Goal: Task Accomplishment & Management: Use online tool/utility

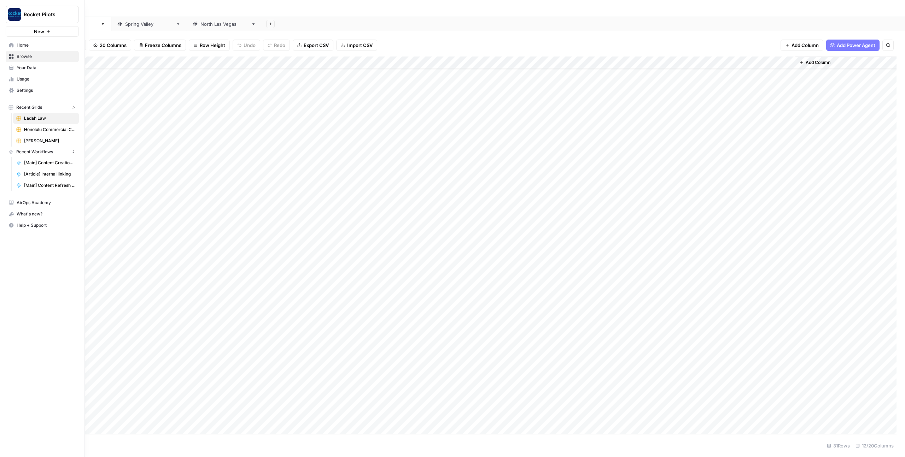
scroll to position [18, 0]
click at [22, 68] on span "Your Data" at bounding box center [46, 68] width 59 height 6
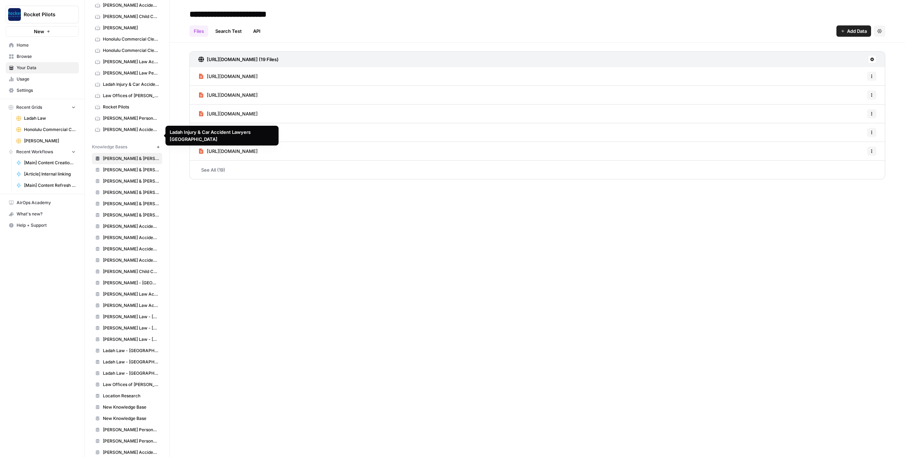
scroll to position [81, 0]
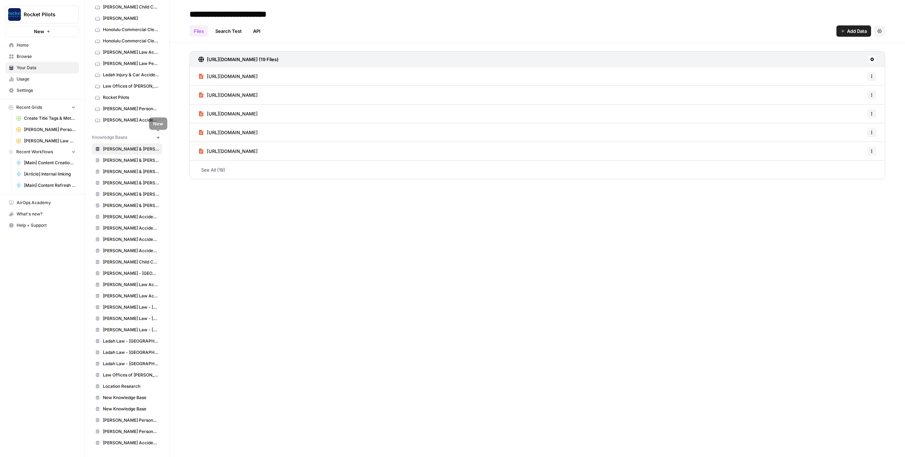
click at [157, 138] on icon "button" at bounding box center [158, 138] width 4 height 4
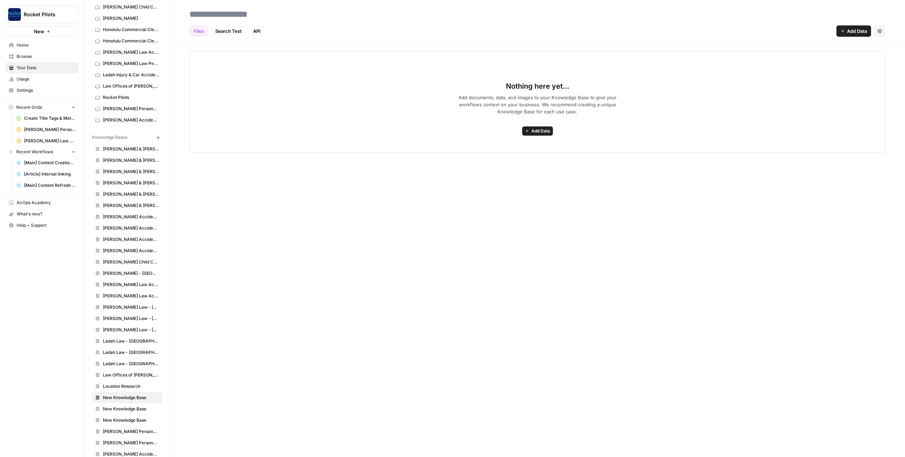
click at [880, 31] on icon "button" at bounding box center [880, 31] width 4 height 4
click at [733, 27] on div "Files Search Test API Add Data Settings" at bounding box center [538, 28] width 696 height 17
click at [857, 31] on span "Add Data" at bounding box center [857, 31] width 20 height 7
click at [816, 57] on span "Web Scrape" at bounding box center [830, 57] width 64 height 7
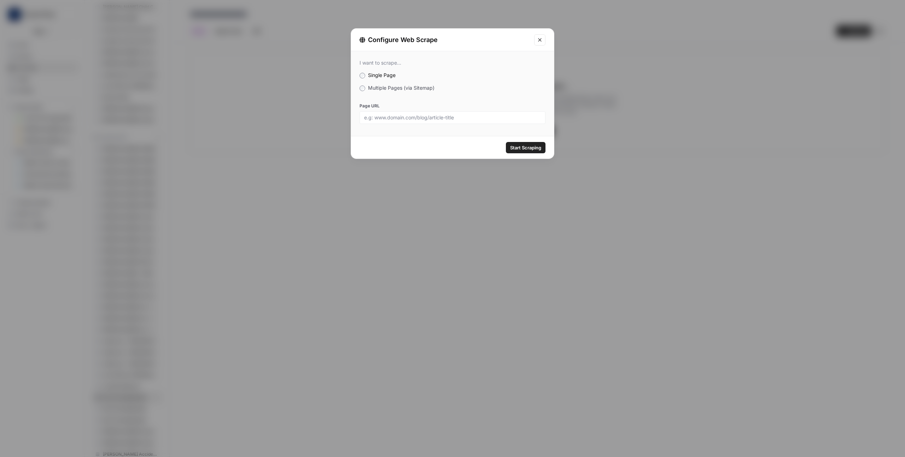
click at [365, 90] on label "Multiple Pages (via Sitemap)" at bounding box center [453, 87] width 186 height 7
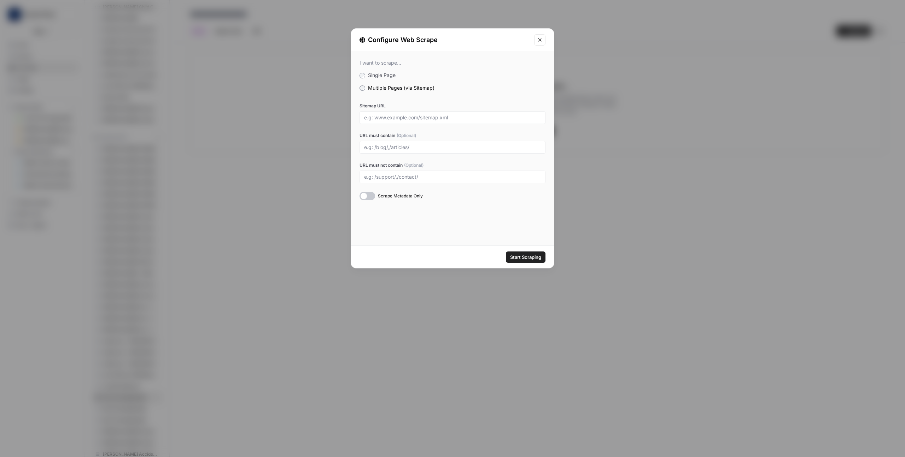
click at [366, 197] on div at bounding box center [368, 196] width 16 height 8
click at [392, 148] on input "URL must contain (Optional)" at bounding box center [452, 147] width 177 height 6
paste input "sacramento"
click at [365, 147] on input "sacramento" at bounding box center [452, 147] width 177 height 6
type input "/sacramento"
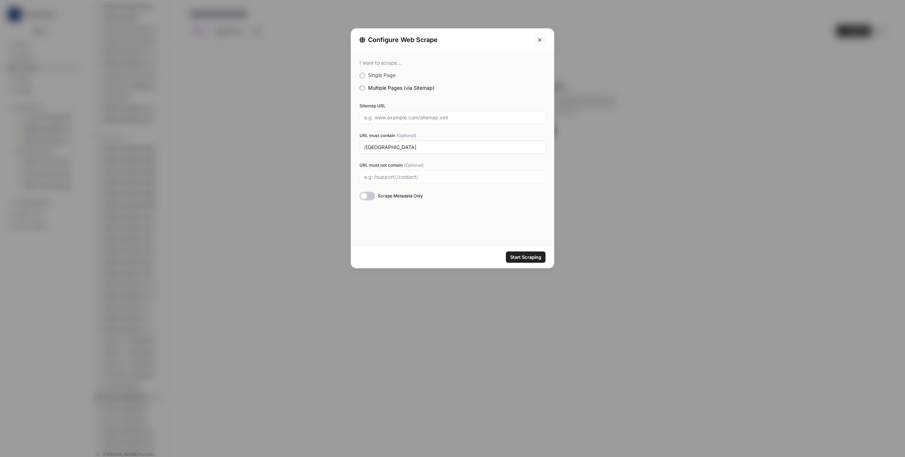
click at [409, 148] on input "/sacramento" at bounding box center [452, 147] width 177 height 6
paste input "/sacramento"
type input "/sacramento"
click at [443, 118] on input "Sitemap URL" at bounding box center [452, 118] width 177 height 6
paste input "https://www.justice4you.com/practice-areas-sitemap.xml"
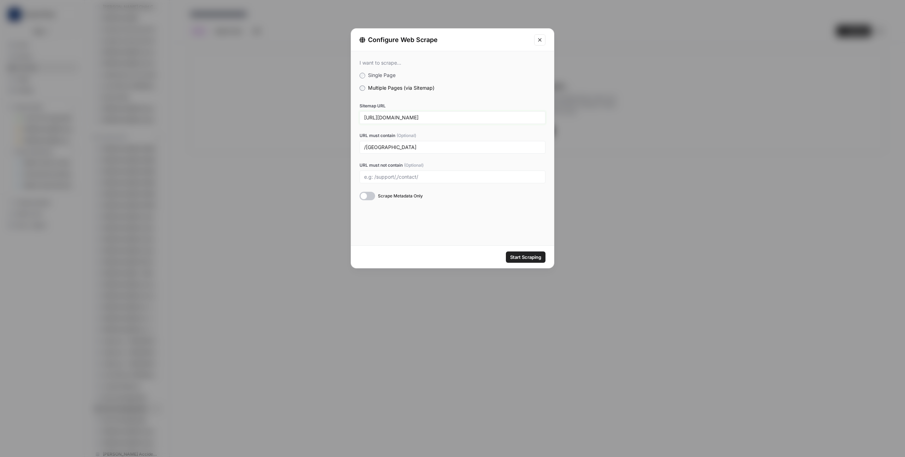
type input "https://www.justice4you.com/practice-areas-sitemap.xml"
click at [477, 135] on label "URL must contain (Optional)" at bounding box center [453, 136] width 186 height 6
click at [477, 144] on input "/sacramento" at bounding box center [452, 147] width 177 height 6
drag, startPoint x: 401, startPoint y: 148, endPoint x: 393, endPoint y: 146, distance: 8.6
click at [401, 148] on input "/sacramento" at bounding box center [452, 147] width 177 height 6
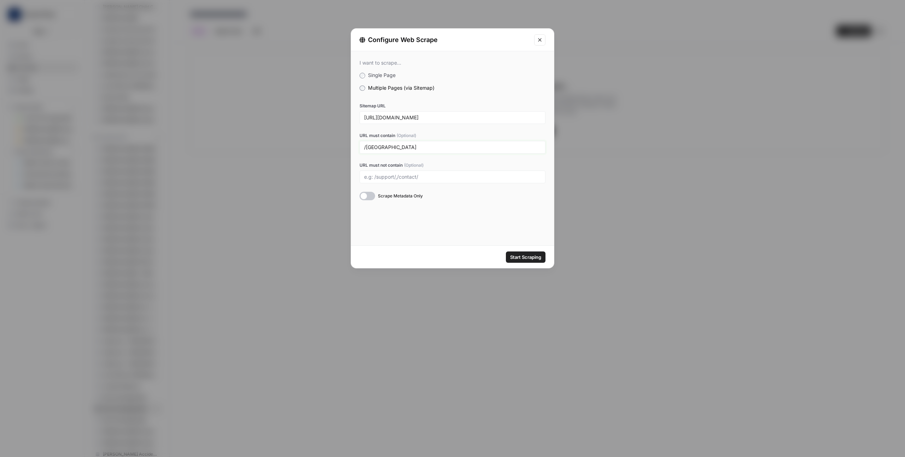
click at [390, 146] on input "/sacramento" at bounding box center [452, 147] width 177 height 6
click at [524, 258] on span "Start Scraping" at bounding box center [525, 257] width 31 height 7
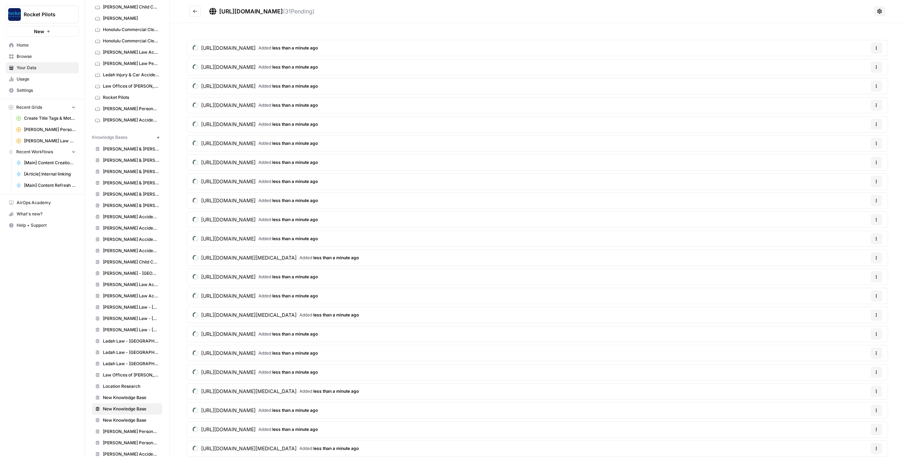
click at [194, 14] on button "Go back" at bounding box center [195, 11] width 11 height 11
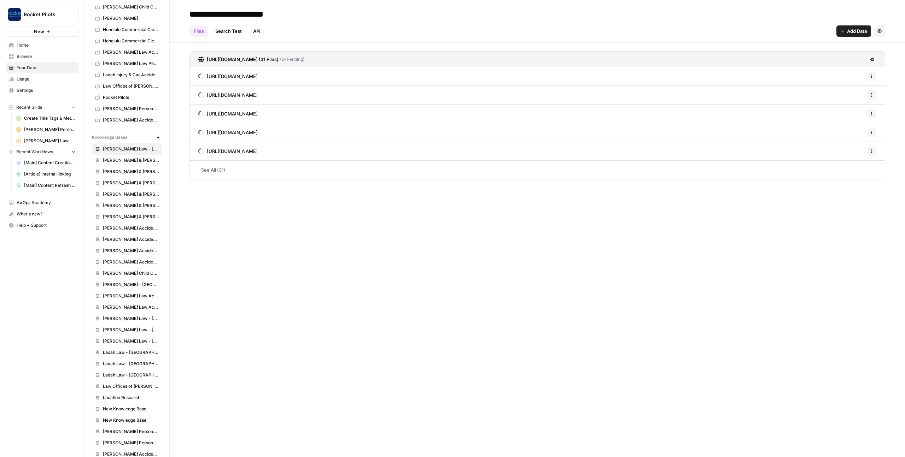
type input "**********"
click at [184, 210] on div "**********" at bounding box center [537, 228] width 735 height 457
click at [853, 28] on span "Add Data" at bounding box center [857, 31] width 20 height 7
click at [329, 291] on div "**********" at bounding box center [537, 228] width 735 height 457
click at [842, 31] on icon "button" at bounding box center [842, 31] width 3 height 3
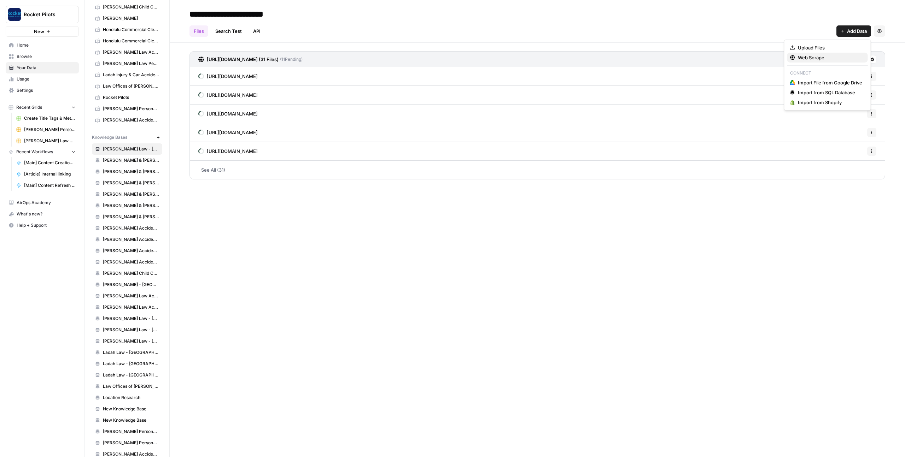
click at [830, 54] on span "Web Scrape" at bounding box center [830, 57] width 64 height 7
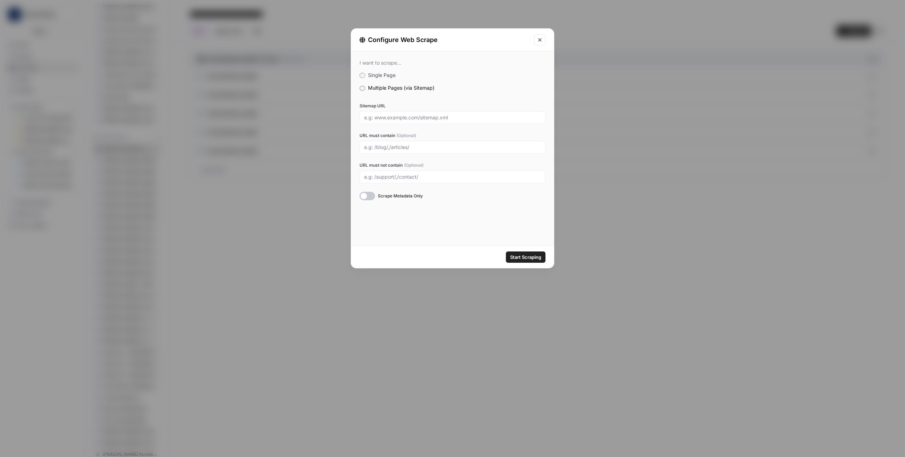
click at [367, 202] on div "I want to scrape... Single Page Multiple Pages (via Sitemap) Sitemap URL URL mu…" at bounding box center [452, 130] width 203 height 158
click at [367, 197] on div at bounding box center [368, 196] width 16 height 8
click at [433, 118] on input "Sitemap URL" at bounding box center [452, 118] width 177 height 6
paste input "https://www.justice4you.com/page-sitemap.xml"
type input "https://www.justice4you.com/page-sitemap.xml"
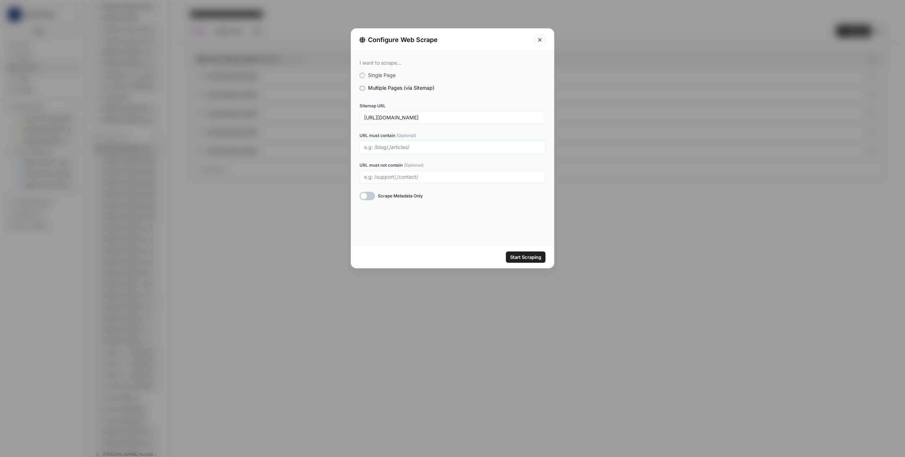
click at [427, 148] on input "URL must contain (Optional)" at bounding box center [452, 147] width 177 height 6
click at [420, 148] on input "URL must contain (Optional)" at bounding box center [452, 147] width 177 height 6
paste input "/contact-us"
type input "/contact-us"
paste input "/contact-us"
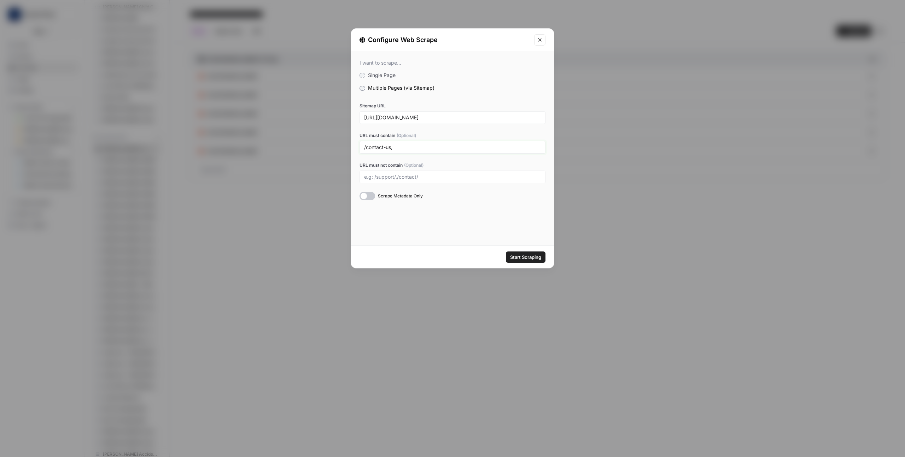
click at [419, 147] on input "/contact-us," at bounding box center [452, 147] width 177 height 6
paste input "/our-attorneys"
paste input "/success-stories"
drag, startPoint x: 464, startPoint y: 149, endPoint x: 475, endPoint y: 149, distance: 11.3
click at [475, 149] on input "/contact-us,/our-attorneys,/success-stories" at bounding box center [452, 147] width 177 height 6
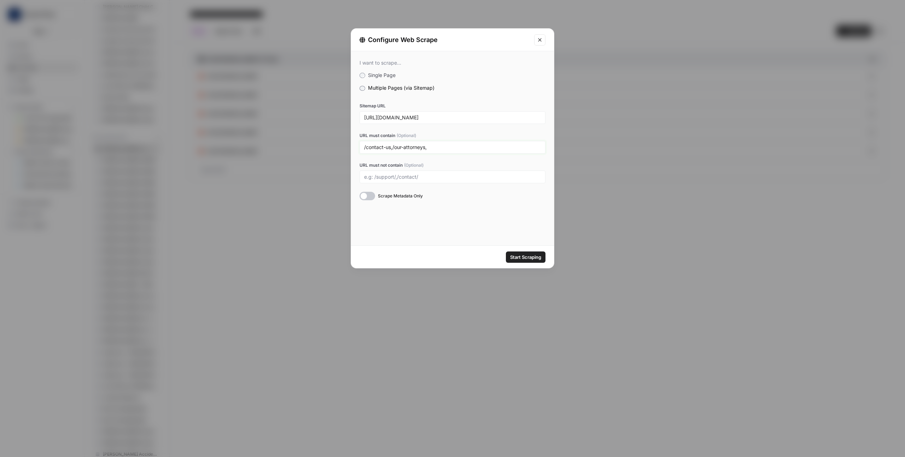
click at [378, 148] on input "/contact-us,/our-attorneys," at bounding box center [452, 147] width 177 height 6
drag, startPoint x: 378, startPoint y: 148, endPoint x: 386, endPoint y: 148, distance: 8.8
click at [386, 148] on input "/contact-us,/our-attorneys," at bounding box center [452, 147] width 177 height 6
paste input ".html"
click at [410, 148] on input "/contact-us.html,/our-attorneys," at bounding box center [452, 147] width 177 height 6
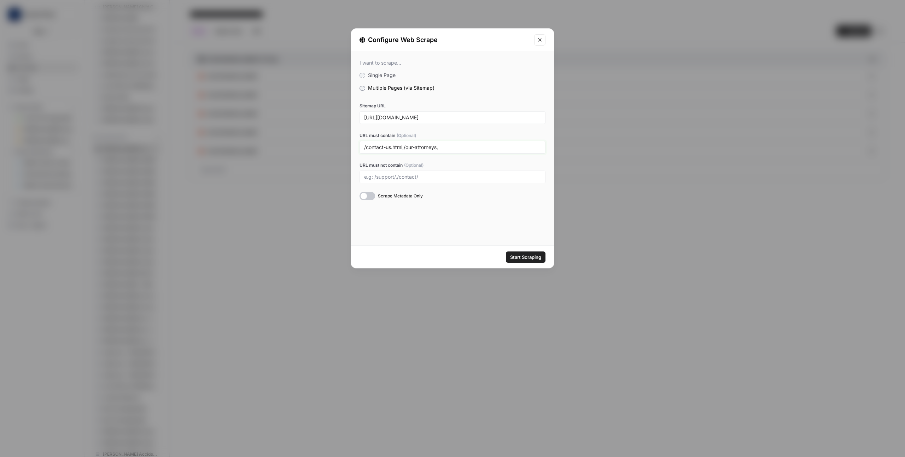
drag, startPoint x: 410, startPoint y: 148, endPoint x: 432, endPoint y: 148, distance: 21.9
click at [432, 148] on input "/contact-us.html,/our-attorneys," at bounding box center [452, 147] width 177 height 6
paste input ".html"
click at [467, 150] on input "/contact-us.html,/our-attorneys.html," at bounding box center [452, 147] width 177 height 6
paste input "/our-firm.html"
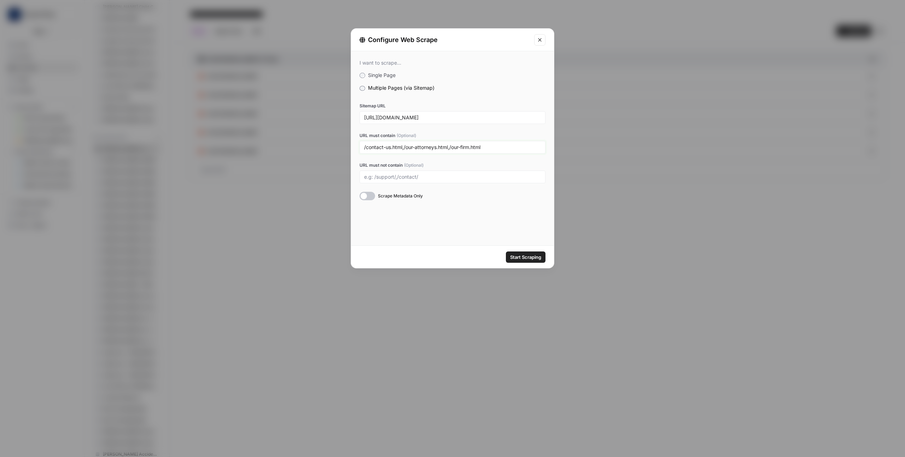
type input "/contact-us.html,/our-attorneys.html,/our-firm.html"
click at [525, 260] on span "Start Scraping" at bounding box center [525, 257] width 31 height 7
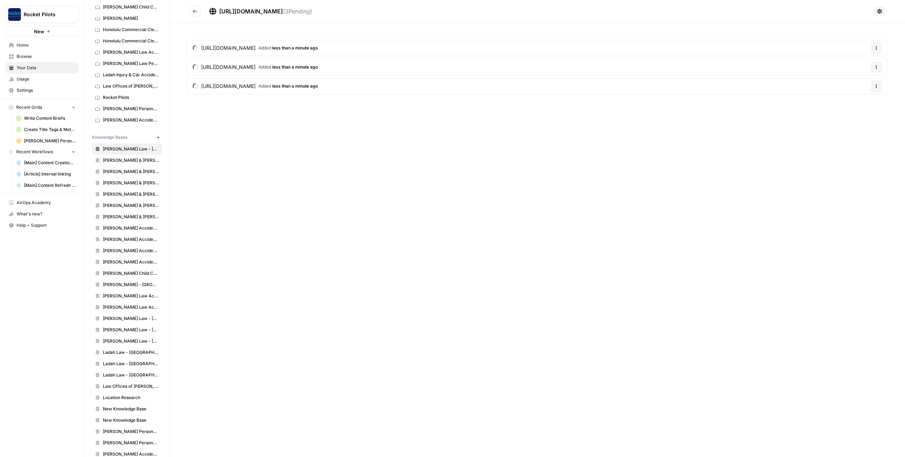
click at [195, 12] on icon "Go back" at bounding box center [195, 11] width 5 height 5
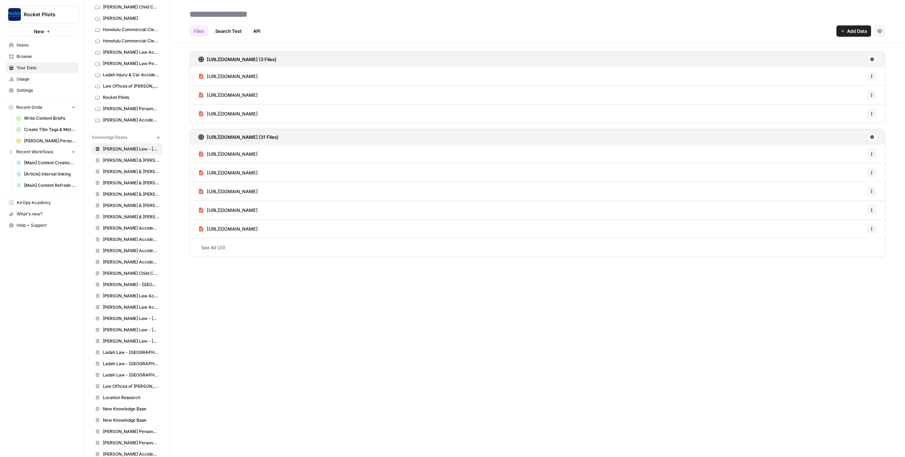
click at [854, 34] on span "Add Data" at bounding box center [857, 31] width 20 height 7
click at [827, 61] on button "Web Scrape" at bounding box center [827, 58] width 81 height 10
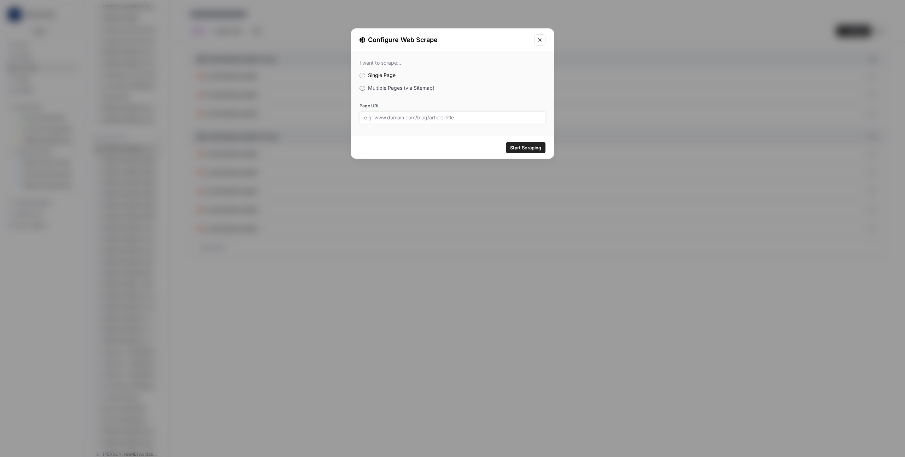
click at [419, 117] on input "Page URL" at bounding box center [452, 118] width 177 height 6
click at [395, 118] on input "Page URL" at bounding box center [452, 118] width 177 height 6
paste input "https://www.justice4you.com/clay-arnold.html"
type input "https://www.justice4you.com/clay-arnold.html"
click at [396, 130] on div "I want to scrape... Single Page Multiple Pages (via Sitemap) Page URL https://w…" at bounding box center [452, 91] width 203 height 81
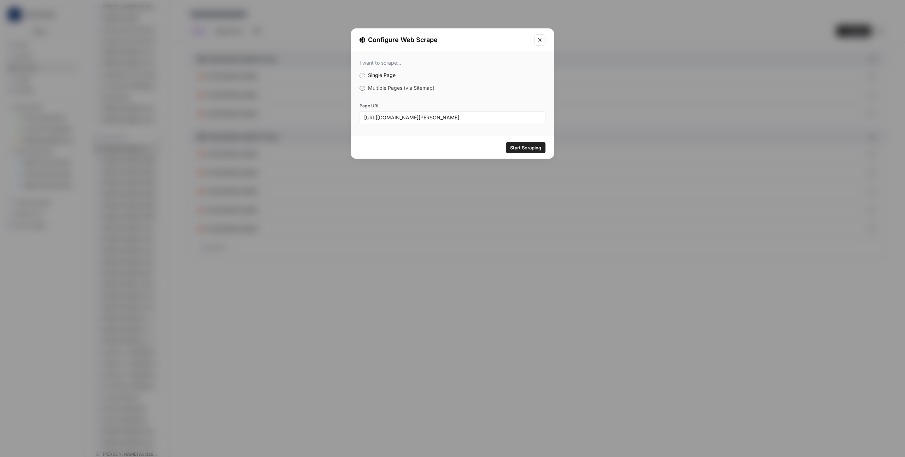
click at [521, 148] on span "Start Scraping" at bounding box center [525, 147] width 31 height 7
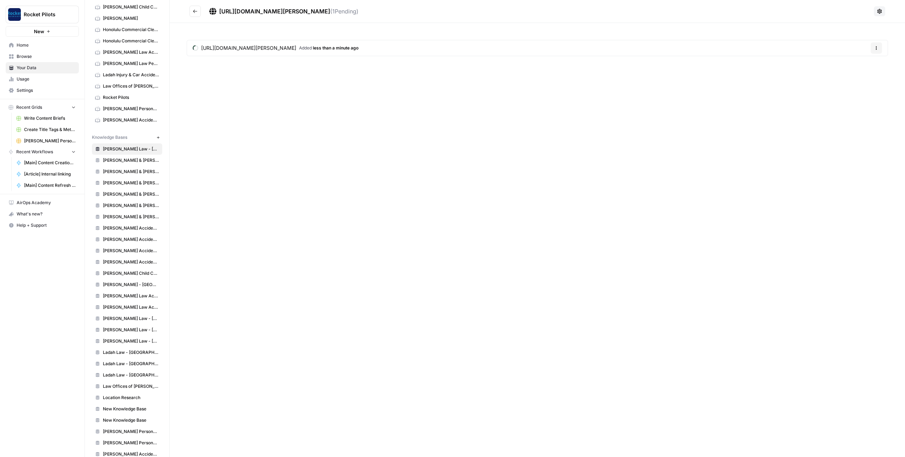
click at [199, 10] on button "Go back" at bounding box center [195, 11] width 11 height 11
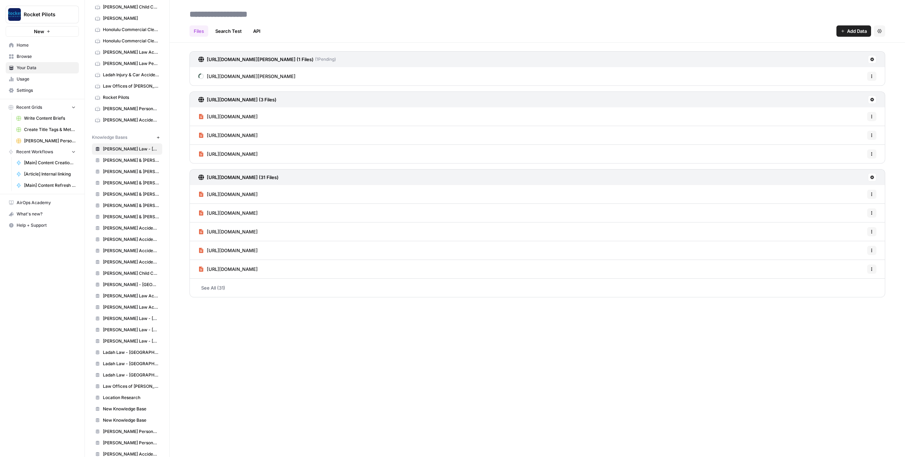
click at [202, 350] on div "Files Search Test API Add Data Settings https://www.justice4you.com/clay-arnold…" at bounding box center [537, 228] width 735 height 457
click at [208, 349] on div "Files Search Test API Add Data Settings https://www.justice4you.com/clay-arnold…" at bounding box center [537, 228] width 735 height 457
click at [28, 54] on span "Browse" at bounding box center [46, 56] width 59 height 6
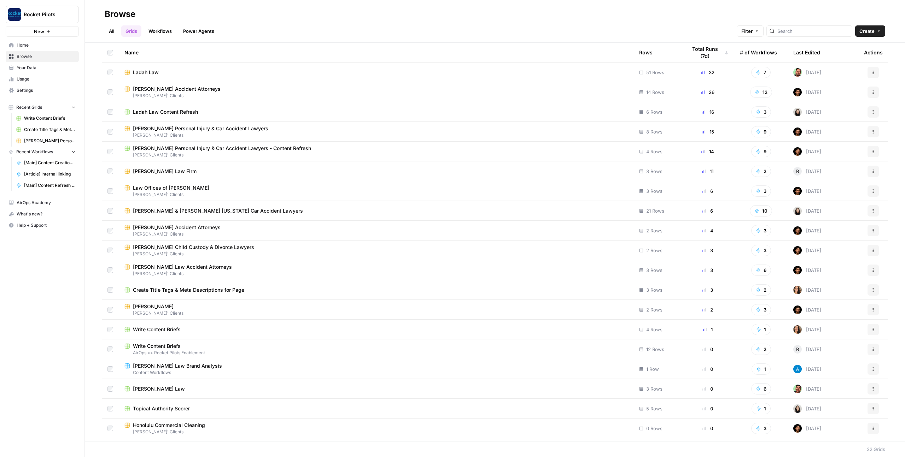
click at [143, 72] on span "Ladah Law" at bounding box center [146, 72] width 26 height 7
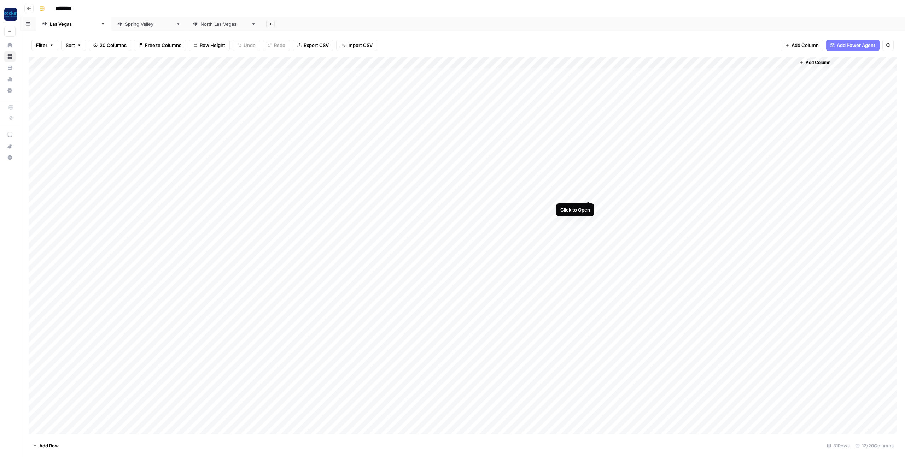
click at [587, 193] on div "Add Column" at bounding box center [463, 246] width 868 height 378
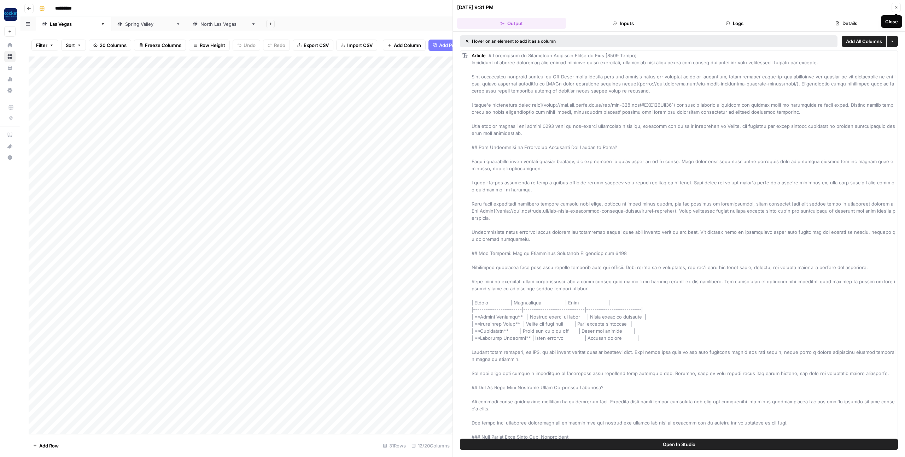
click at [896, 7] on icon "button" at bounding box center [896, 7] width 2 height 2
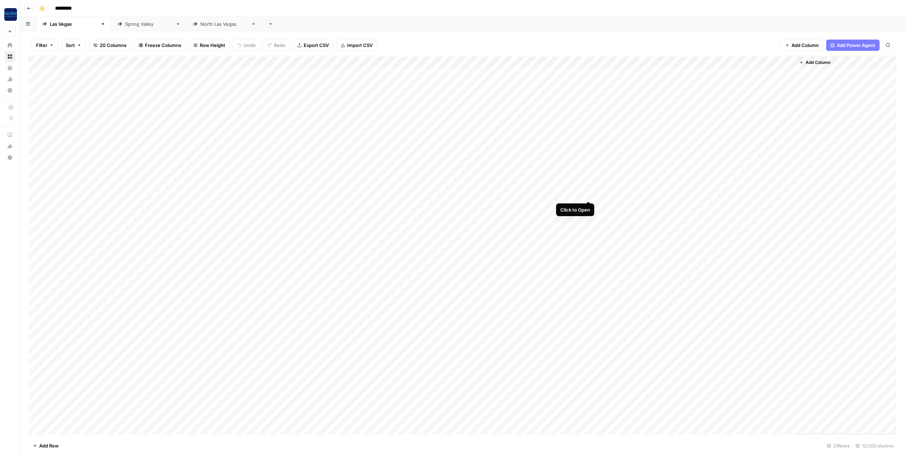
click at [588, 194] on div "Add Column" at bounding box center [463, 246] width 868 height 378
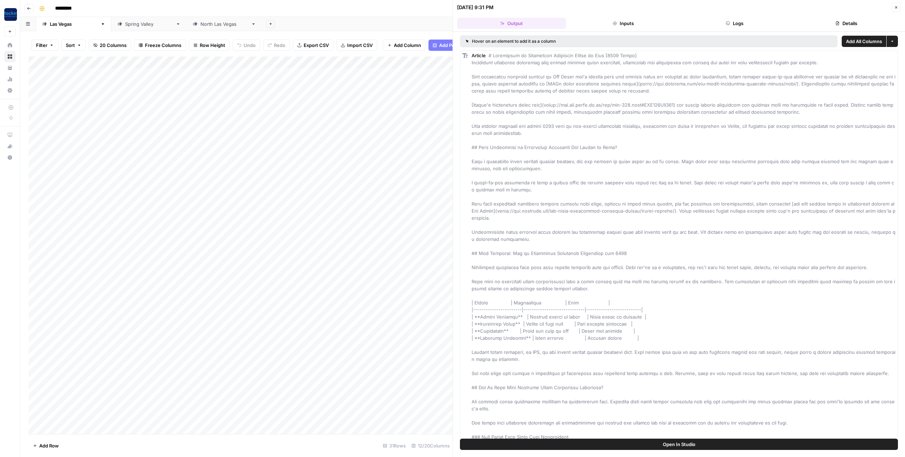
click at [894, 7] on icon "button" at bounding box center [896, 7] width 4 height 4
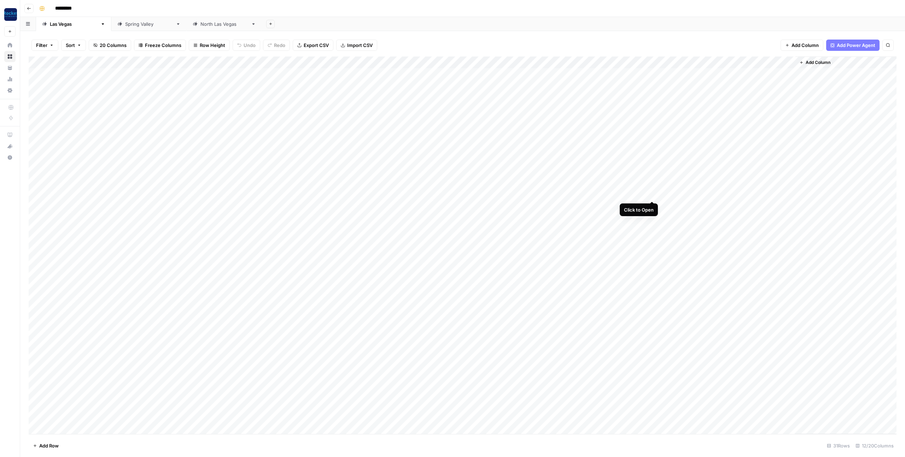
click at [651, 194] on div "Add Column" at bounding box center [463, 246] width 868 height 378
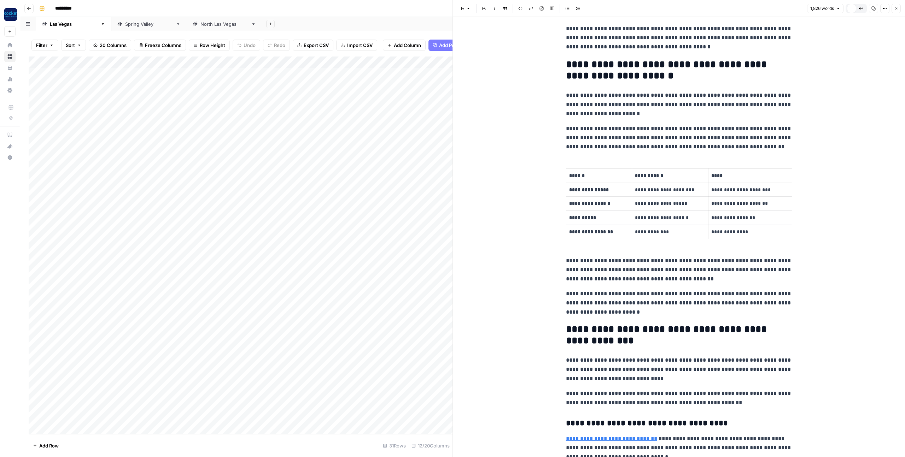
scroll to position [361, 0]
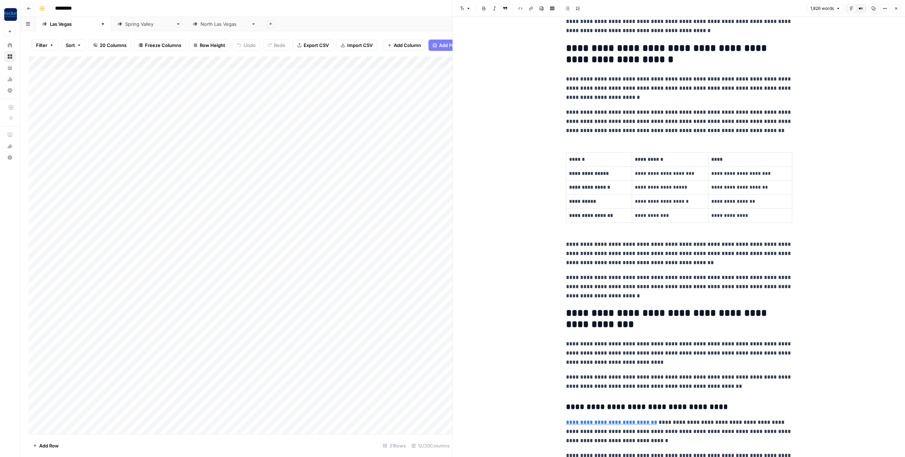
click at [897, 8] on icon "button" at bounding box center [896, 8] width 4 height 4
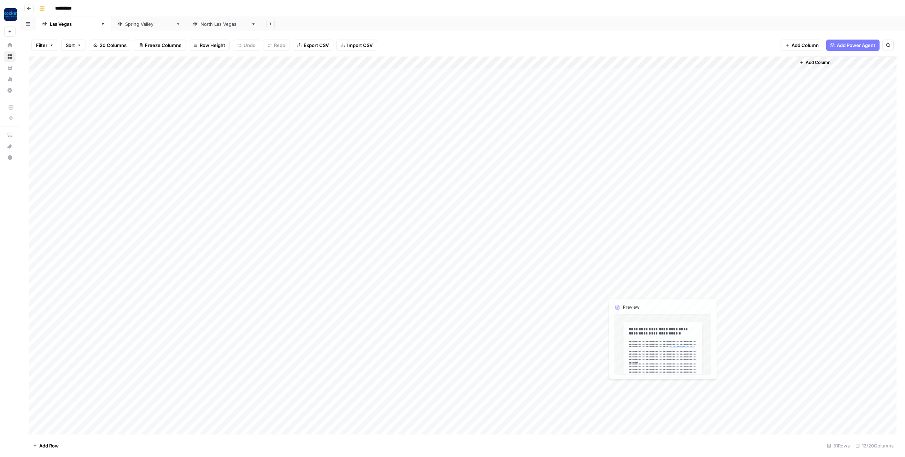
scroll to position [18, 0]
click at [652, 176] on div "Add Column" at bounding box center [463, 246] width 868 height 378
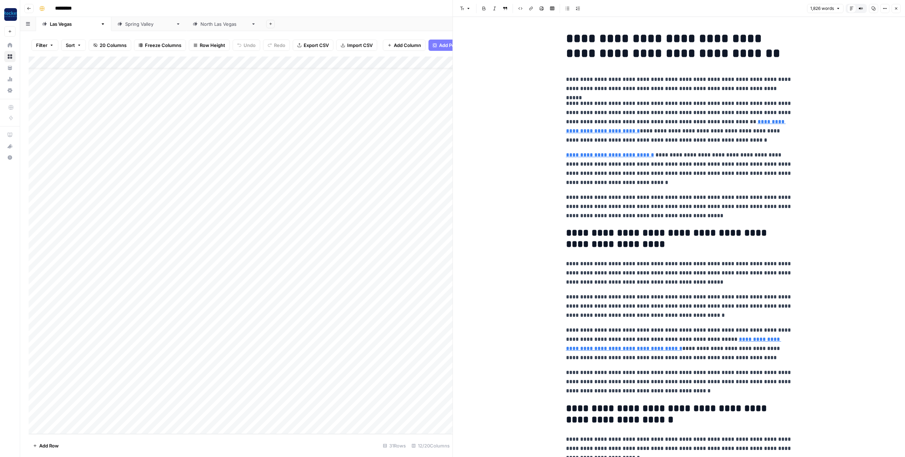
click at [601, 171] on p "**********" at bounding box center [679, 169] width 226 height 37
copy div "**********"
click at [602, 172] on p "**********" at bounding box center [679, 169] width 226 height 37
click at [896, 8] on icon "button" at bounding box center [896, 8] width 2 height 2
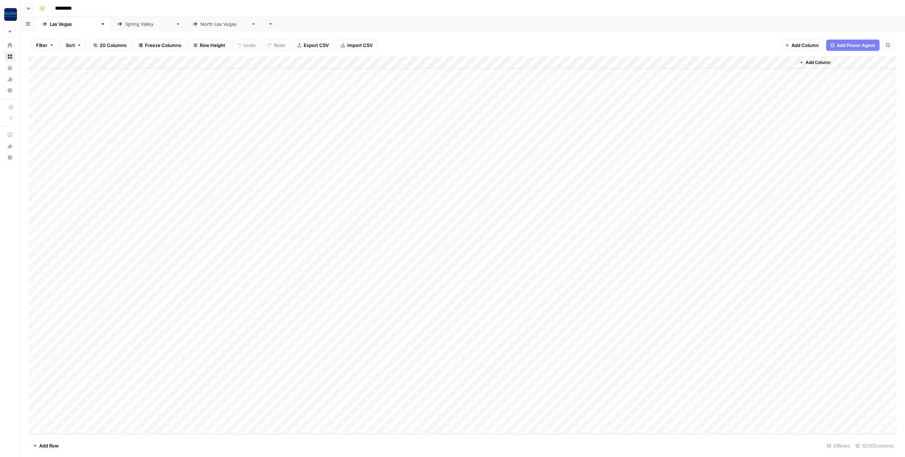
click at [598, 175] on div "Add Column" at bounding box center [463, 246] width 868 height 378
click at [597, 344] on div "Add Column" at bounding box center [463, 246] width 868 height 378
click at [572, 356] on div "Add Column" at bounding box center [463, 246] width 868 height 378
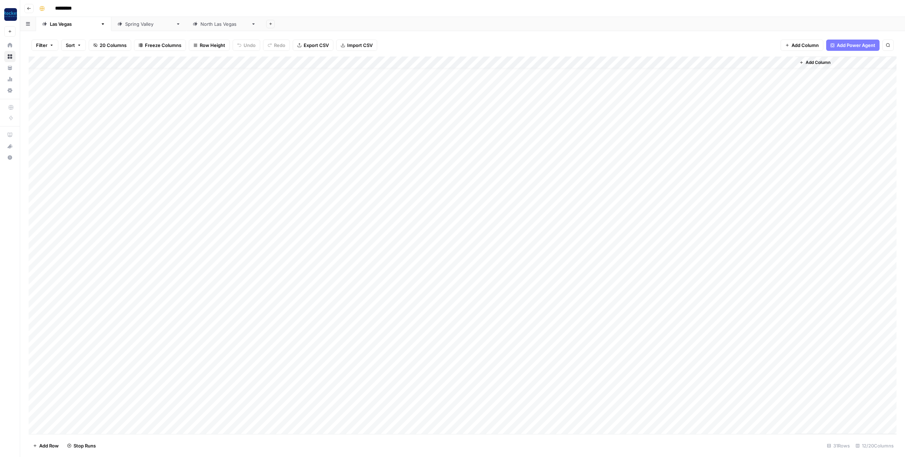
click at [343, 101] on div "Add Column" at bounding box center [463, 246] width 868 height 378
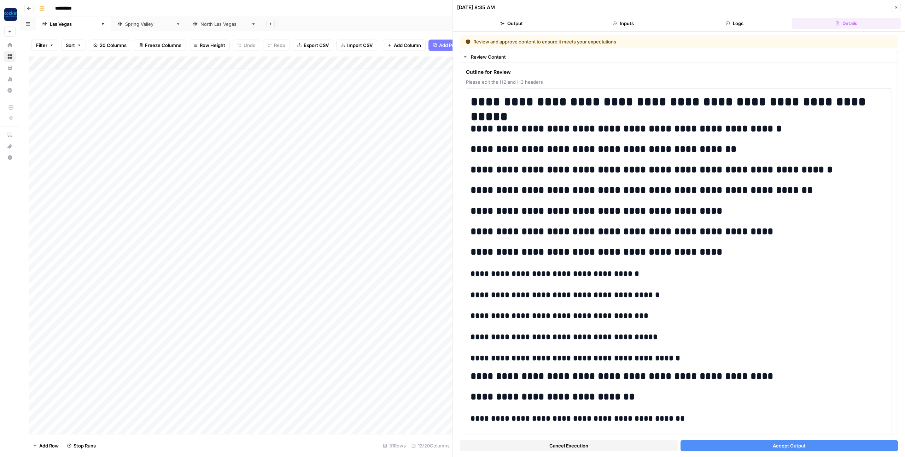
click at [728, 449] on button "Accept Output" at bounding box center [790, 446] width 218 height 11
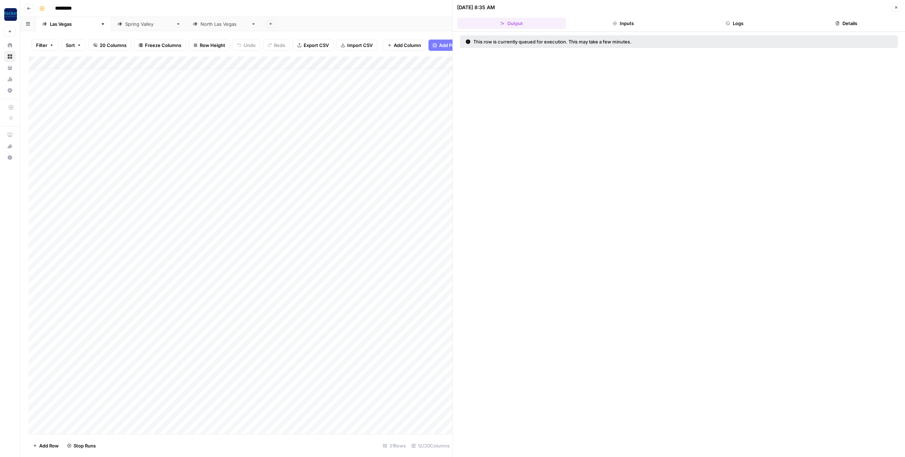
click at [896, 7] on icon "button" at bounding box center [896, 7] width 4 height 4
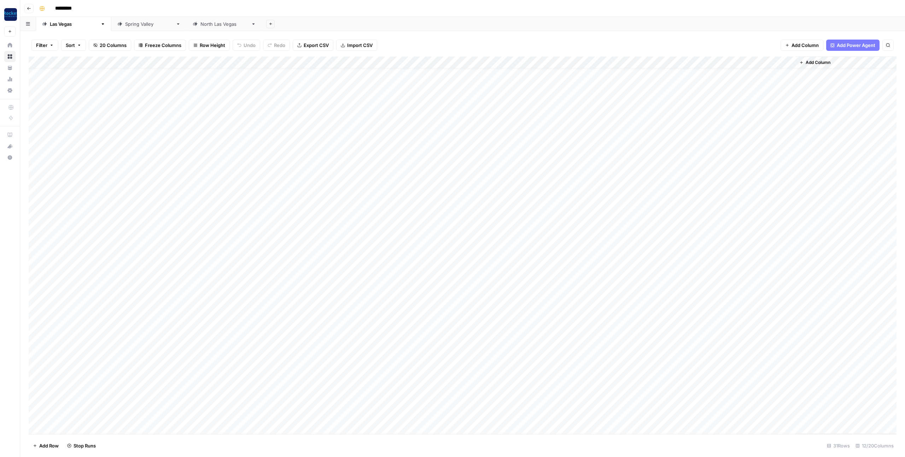
click at [188, 186] on div "Add Column" at bounding box center [463, 246] width 868 height 378
click at [191, 185] on div "Add Column" at bounding box center [463, 246] width 868 height 378
click at [209, 223] on div "In Review" at bounding box center [206, 224] width 71 height 13
click at [194, 224] on button "In Review" at bounding box center [191, 224] width 27 height 8
click at [195, 350] on div "Add Column" at bounding box center [463, 246] width 868 height 378
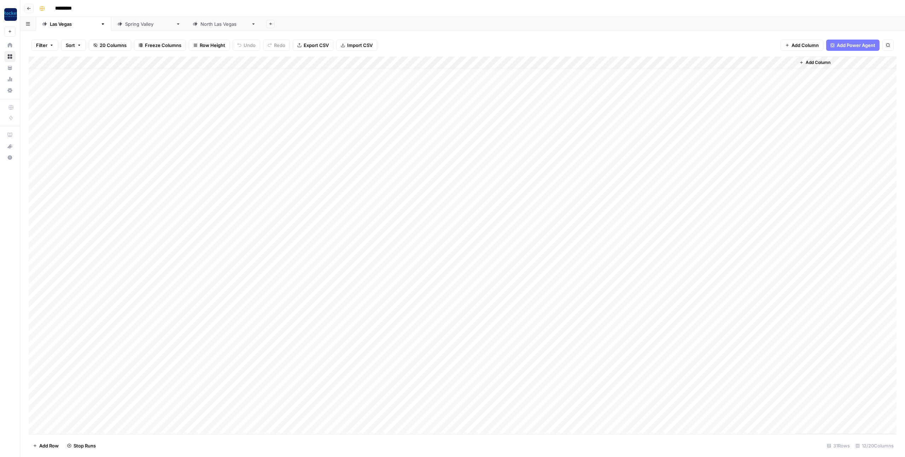
click at [191, 353] on div "Add Column" at bounding box center [463, 246] width 868 height 378
click at [194, 394] on button "In Review" at bounding box center [191, 392] width 27 height 8
click at [187, 366] on div "Add Column" at bounding box center [463, 246] width 868 height 378
click at [182, 365] on div "Add Column" at bounding box center [463, 246] width 868 height 378
click at [189, 405] on button "In Review" at bounding box center [191, 404] width 27 height 8
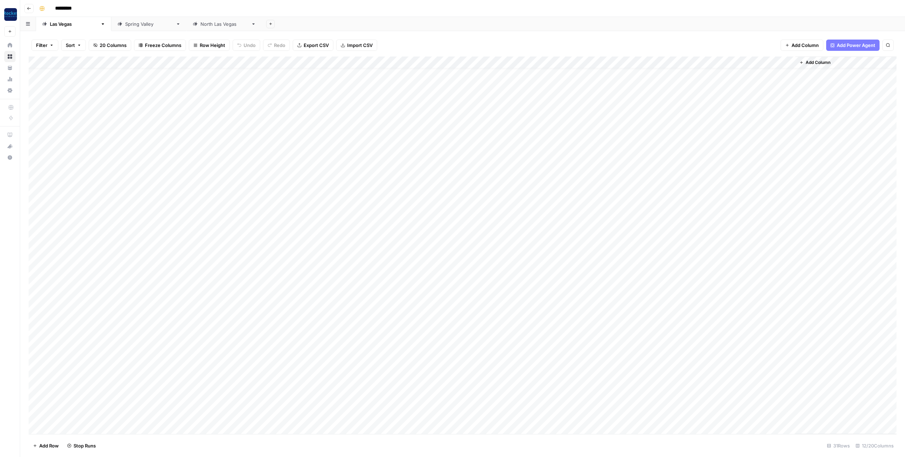
click at [186, 100] on div "Add Column" at bounding box center [463, 246] width 868 height 378
click at [188, 100] on div "Add Column" at bounding box center [463, 246] width 868 height 378
click at [187, 139] on button "In Review" at bounding box center [191, 140] width 27 height 8
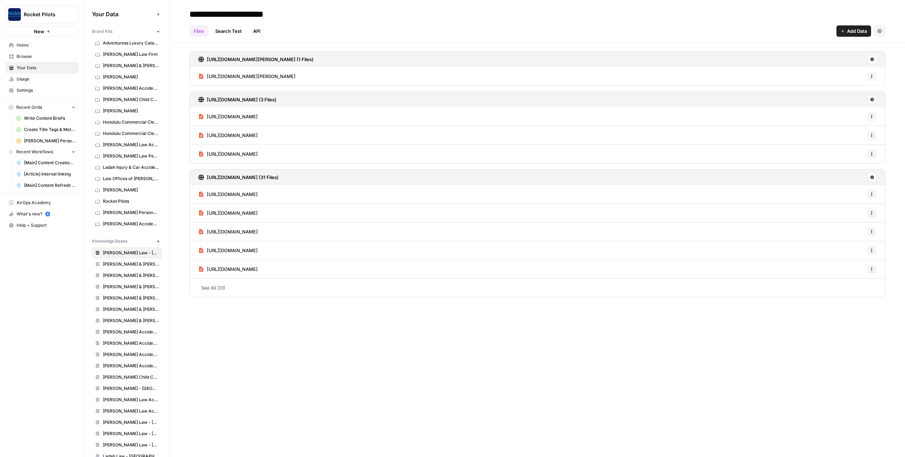
click at [873, 98] on icon at bounding box center [872, 100] width 4 height 4
click at [896, 117] on div "https://www.justice4you.com/clay-arnold.html (1 Files) https://www.justice4you.…" at bounding box center [537, 173] width 735 height 261
click at [880, 30] on icon "button" at bounding box center [880, 31] width 4 height 4
click at [714, 330] on div "**********" at bounding box center [537, 228] width 735 height 457
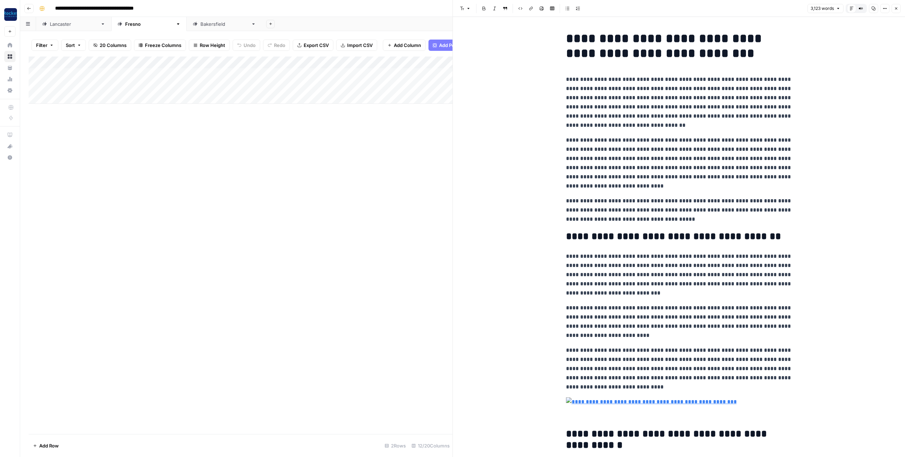
scroll to position [374, 0]
